Goal: Use online tool/utility: Utilize a website feature to perform a specific function

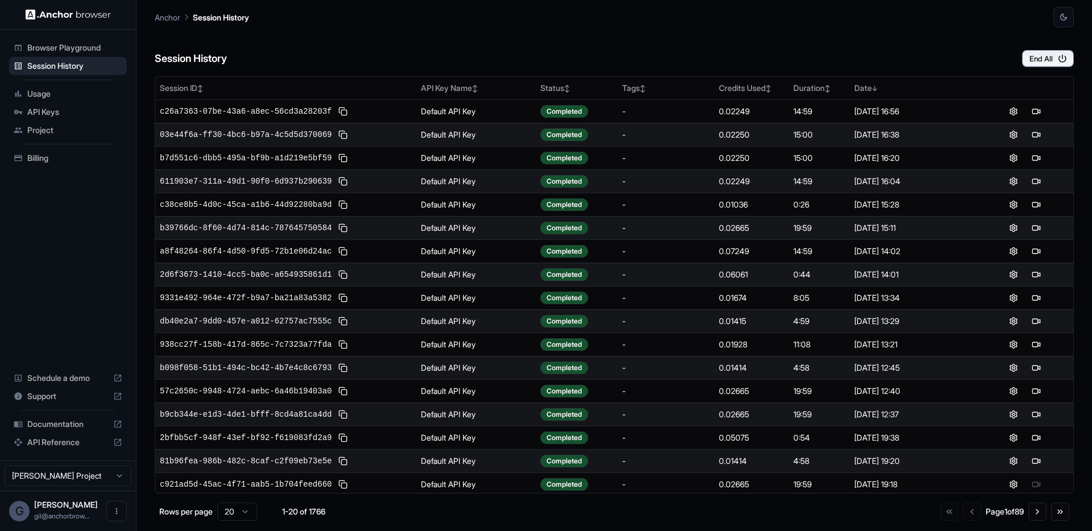
click at [55, 51] on span "Browser Playground" at bounding box center [74, 47] width 95 height 11
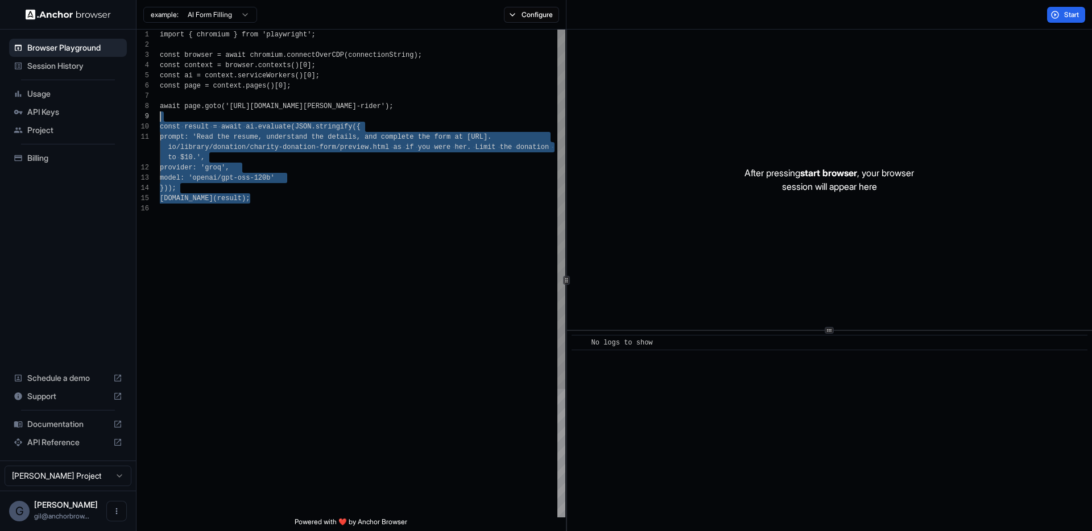
scroll to position [72, 0]
drag, startPoint x: 276, startPoint y: 216, endPoint x: 159, endPoint y: 106, distance: 160.5
click at [160, 106] on div "import { chromium } from 'playwright'; const browser = await chromium.connectOv…" at bounding box center [362, 361] width 405 height 662
click at [168, 128] on div "import { chromium } from 'playwright'; const browser = await chromium.connectOv…" at bounding box center [362, 361] width 405 height 662
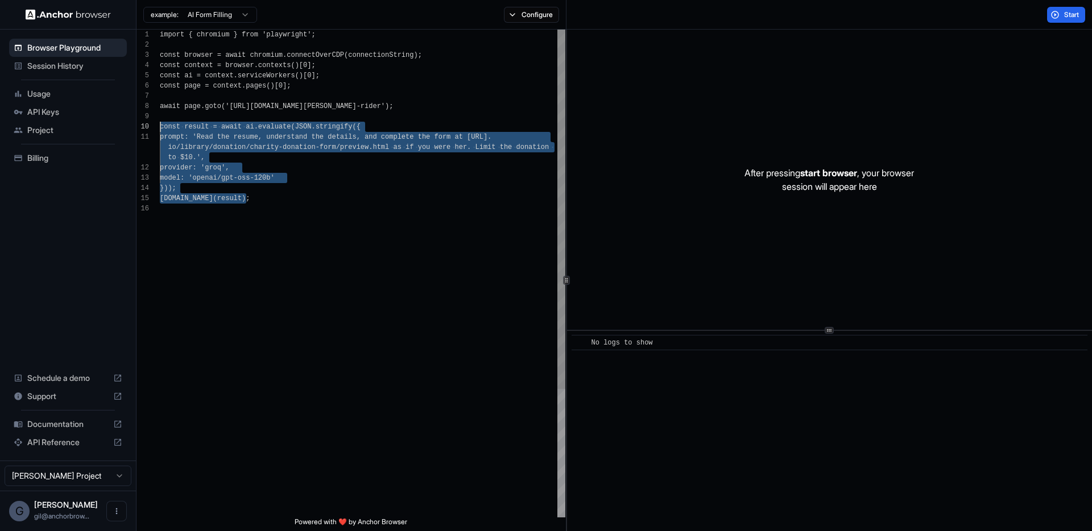
drag, startPoint x: 263, startPoint y: 200, endPoint x: 151, endPoint y: 130, distance: 131.6
click at [160, 130] on div "import { chromium } from 'playwright'; const browser = await chromium.connectOv…" at bounding box center [362, 361] width 405 height 662
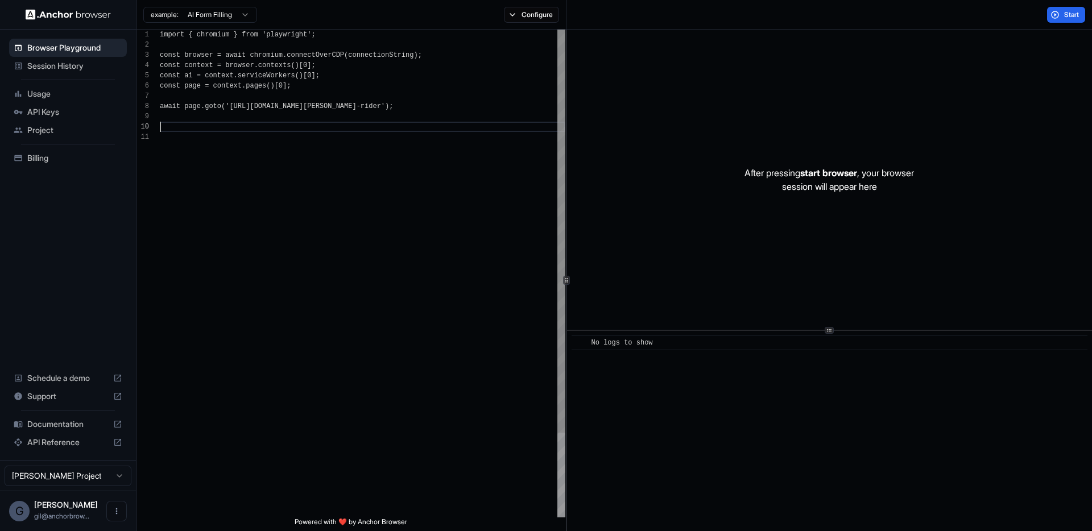
scroll to position [72, 0]
drag, startPoint x: 262, startPoint y: 107, endPoint x: 388, endPoint y: 107, distance: 125.6
click at [388, 107] on div "import { chromium } from 'playwright'; const browser = await chromium.connectOv…" at bounding box center [362, 325] width 405 height 590
type textarea "**********"
click at [1061, 19] on button "Start" at bounding box center [1066, 15] width 38 height 16
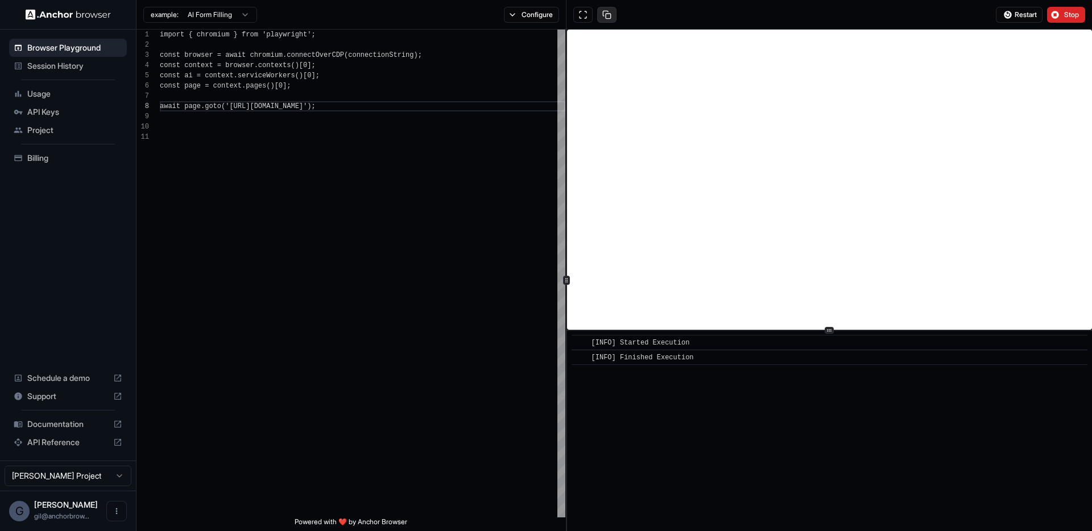
click at [608, 15] on button at bounding box center [606, 15] width 19 height 16
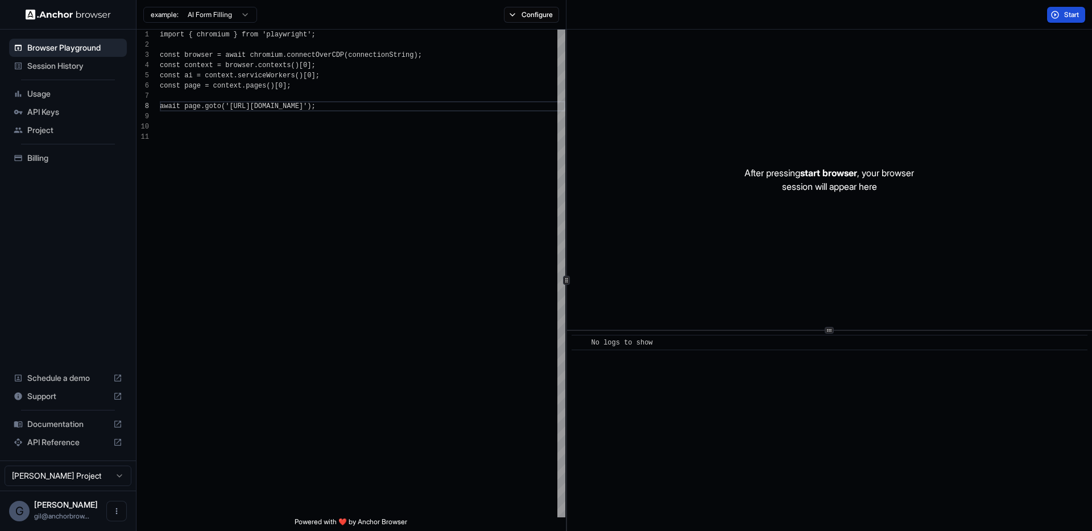
click at [1064, 17] on span "Start" at bounding box center [1072, 14] width 16 height 9
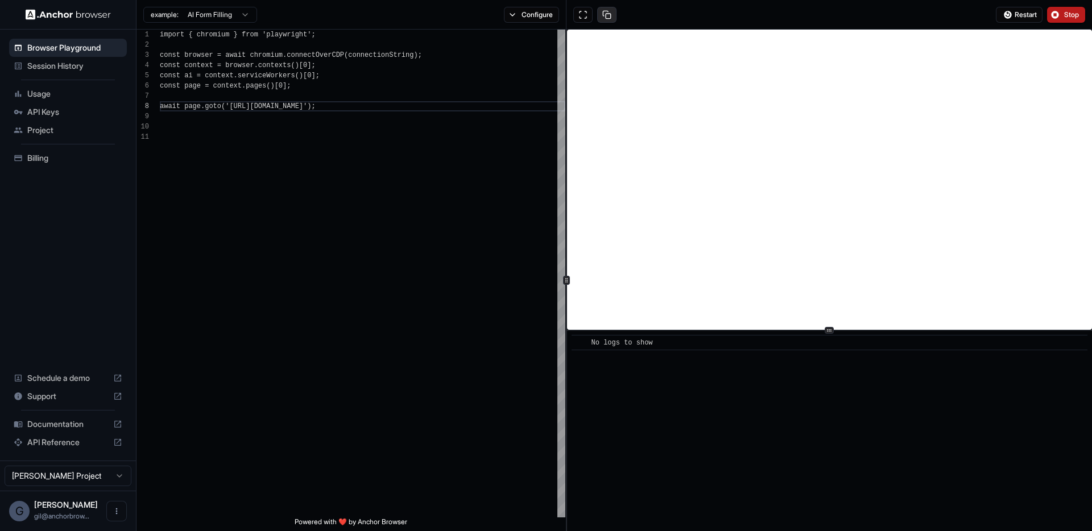
click at [607, 17] on button at bounding box center [606, 15] width 19 height 16
click at [610, 16] on button at bounding box center [606, 15] width 19 height 16
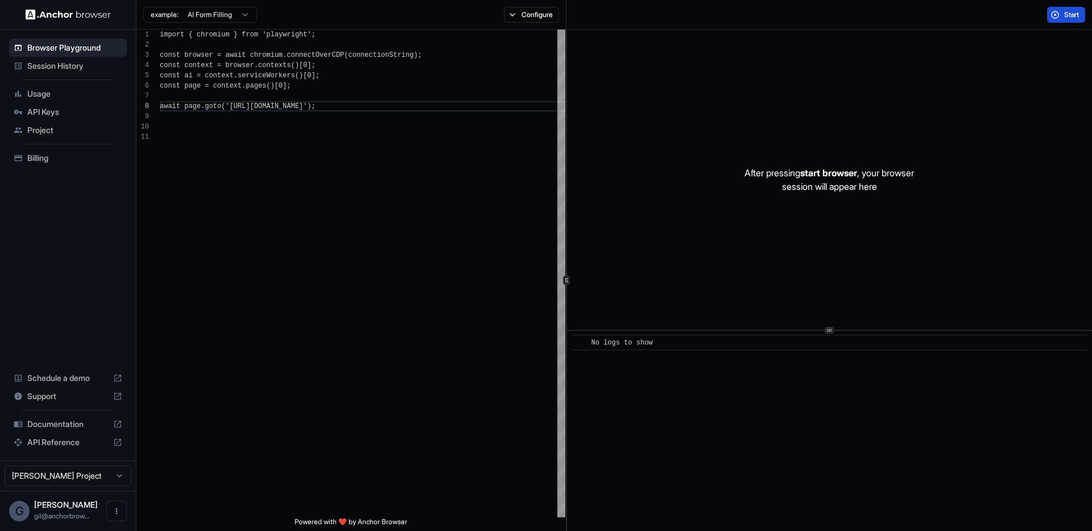
click at [1059, 14] on button "Start" at bounding box center [1066, 15] width 38 height 16
click at [1066, 14] on span "Start" at bounding box center [1072, 14] width 16 height 9
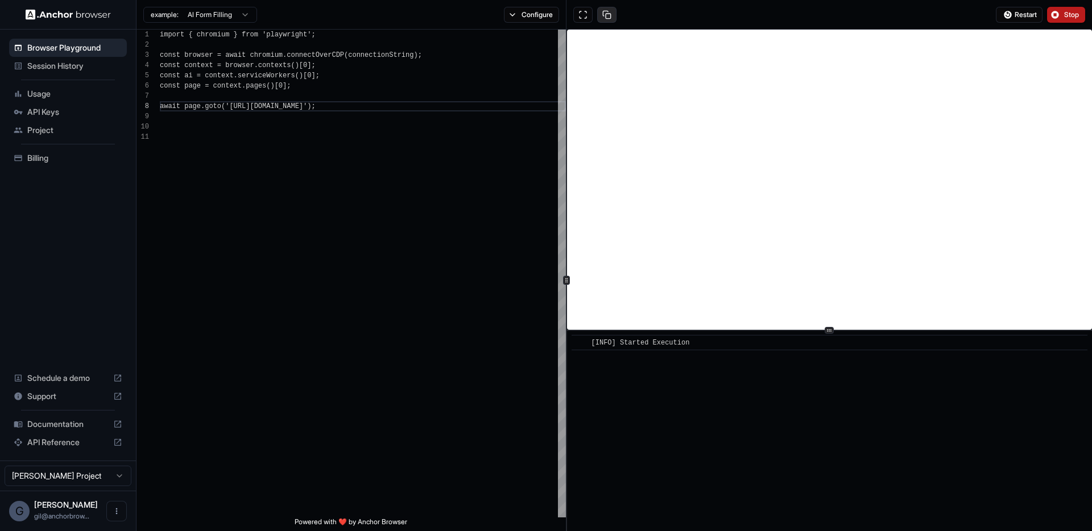
click at [607, 15] on button at bounding box center [606, 15] width 19 height 16
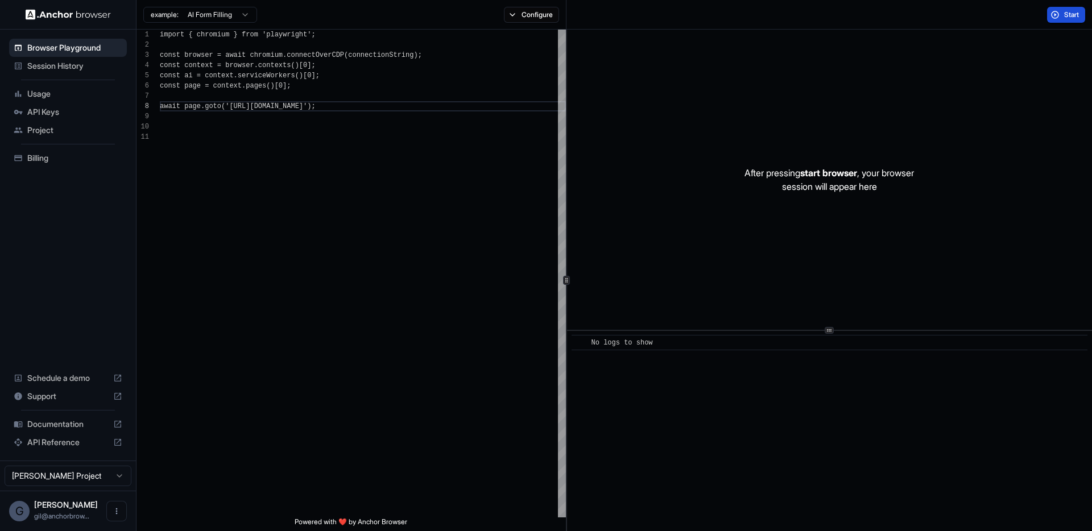
click at [653, 30] on div "After pressing start browser , your browser session will appear here" at bounding box center [829, 180] width 525 height 300
click at [1077, 19] on button "Start" at bounding box center [1066, 15] width 38 height 16
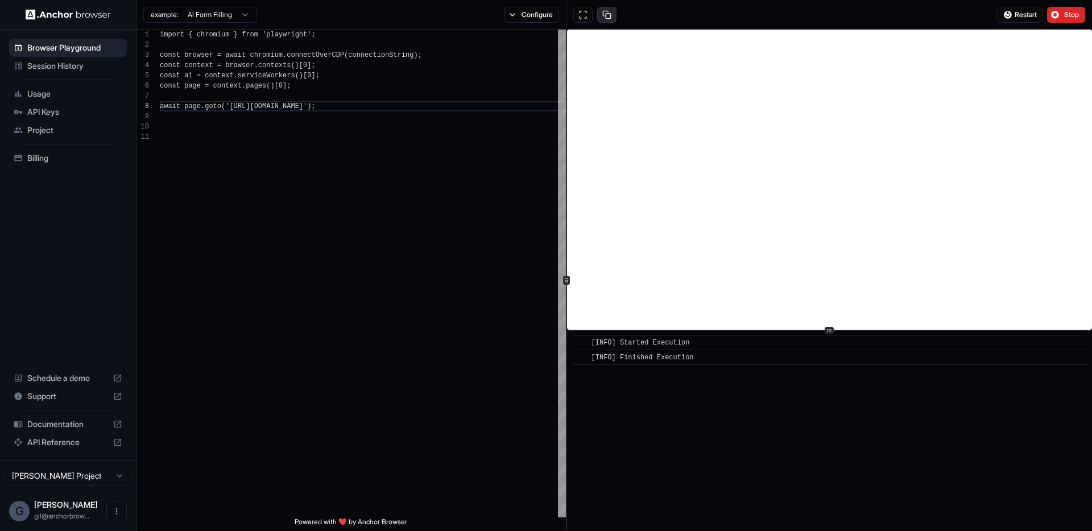
click at [602, 16] on button at bounding box center [606, 15] width 19 height 16
click at [608, 14] on button at bounding box center [606, 15] width 19 height 16
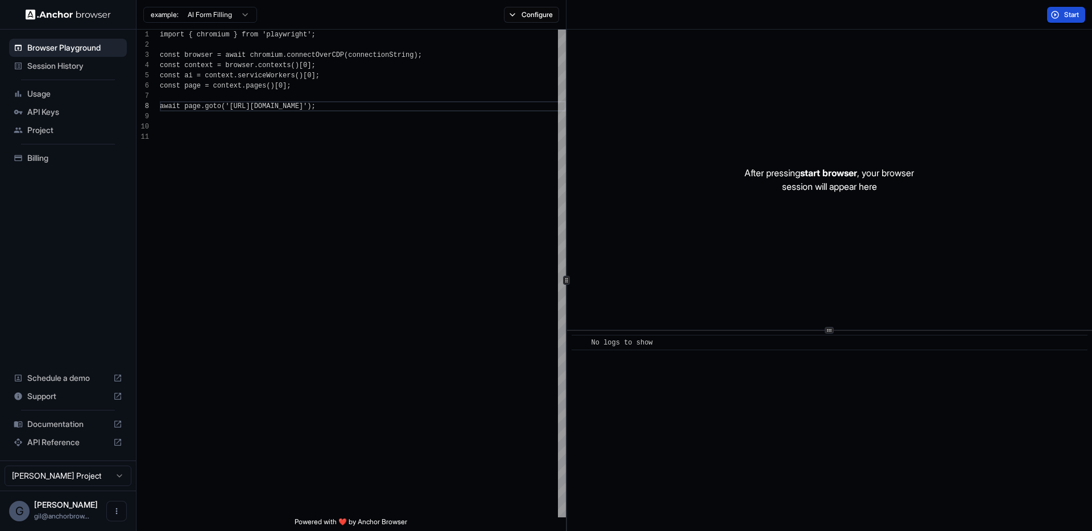
click at [1067, 16] on span "Start" at bounding box center [1072, 14] width 16 height 9
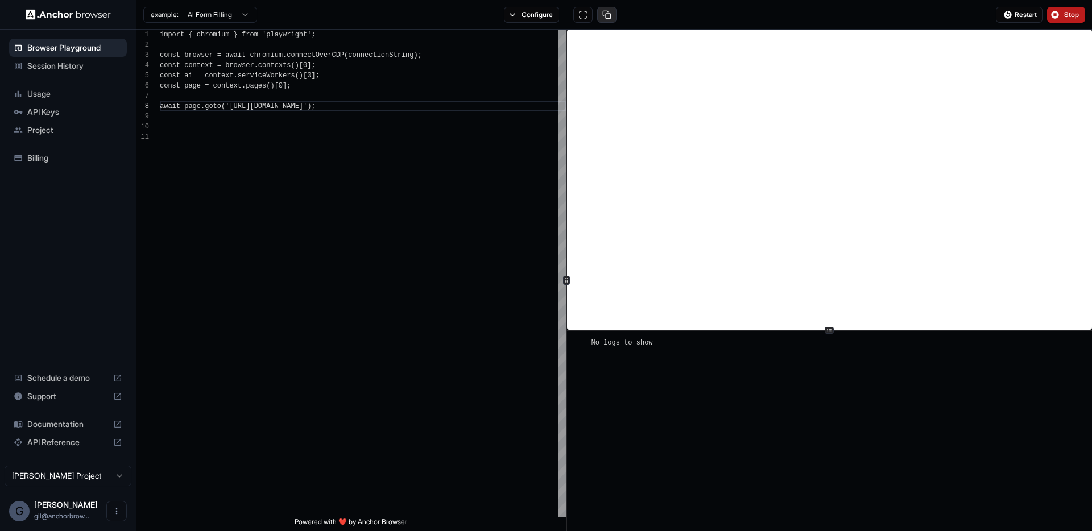
click at [603, 11] on button at bounding box center [606, 15] width 19 height 16
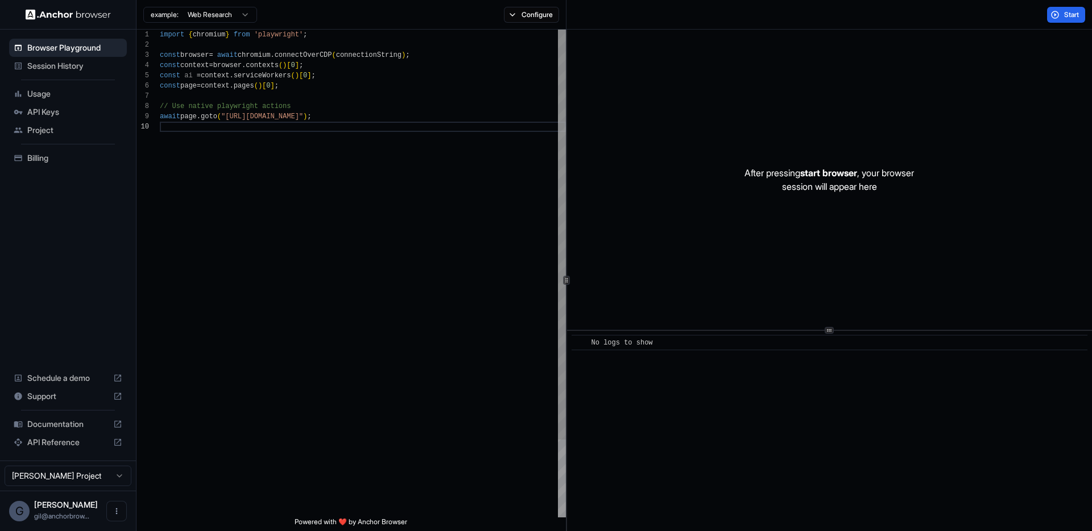
scroll to position [92, 0]
click at [49, 68] on span "Session History" at bounding box center [74, 65] width 95 height 11
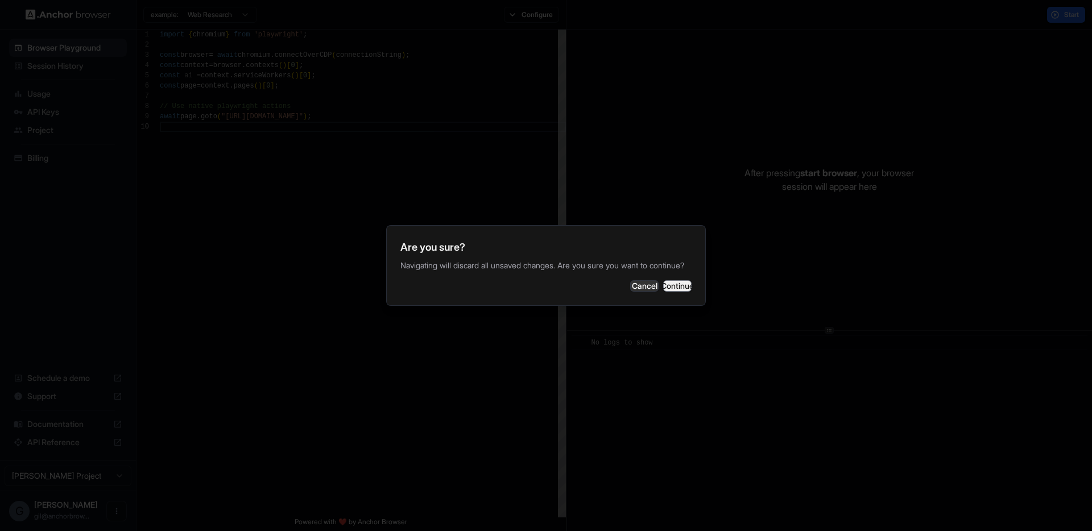
click at [683, 292] on button "Continue" at bounding box center [677, 285] width 28 height 11
